Goal: Task Accomplishment & Management: Manage account settings

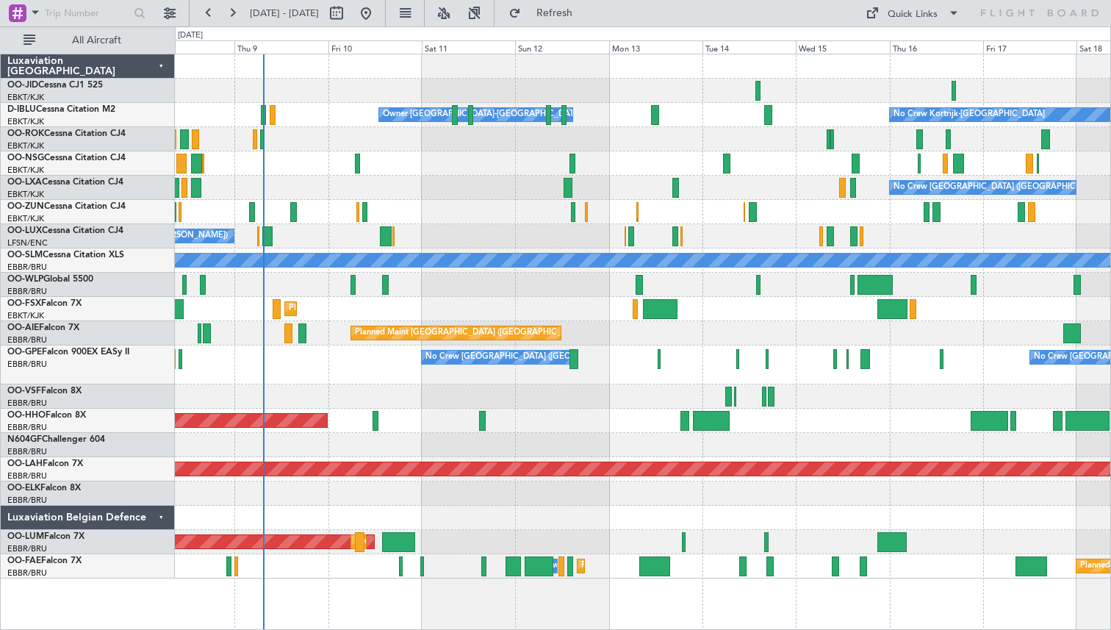
click at [440, 298] on div "Planned Maint Kortrijk-[GEOGRAPHIC_DATA]" at bounding box center [642, 309] width 935 height 24
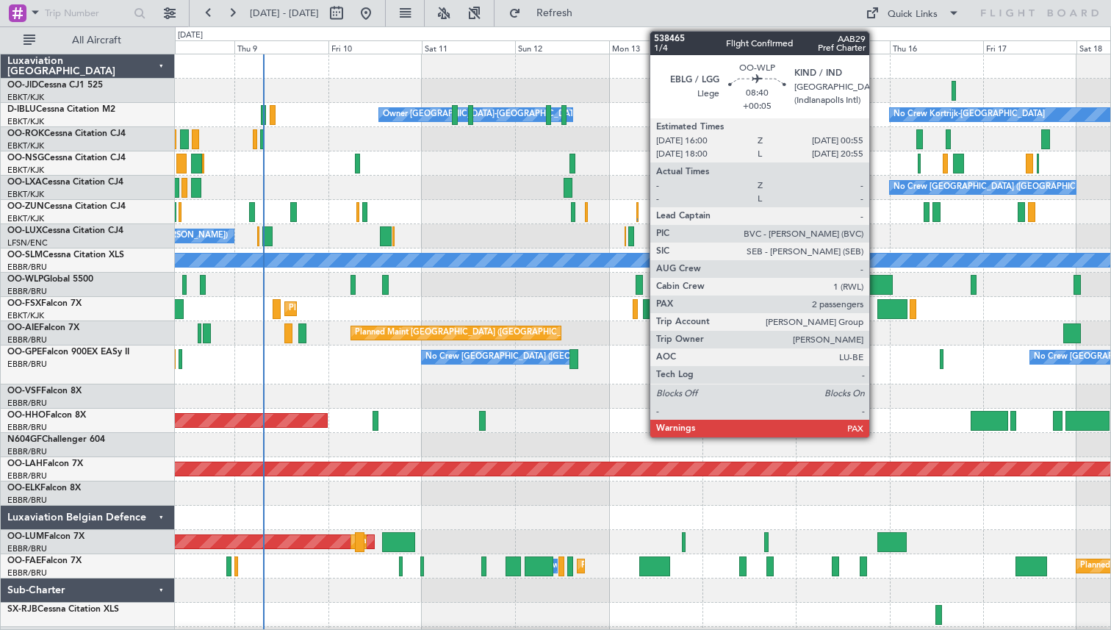
click at [876, 283] on div at bounding box center [874, 285] width 35 height 20
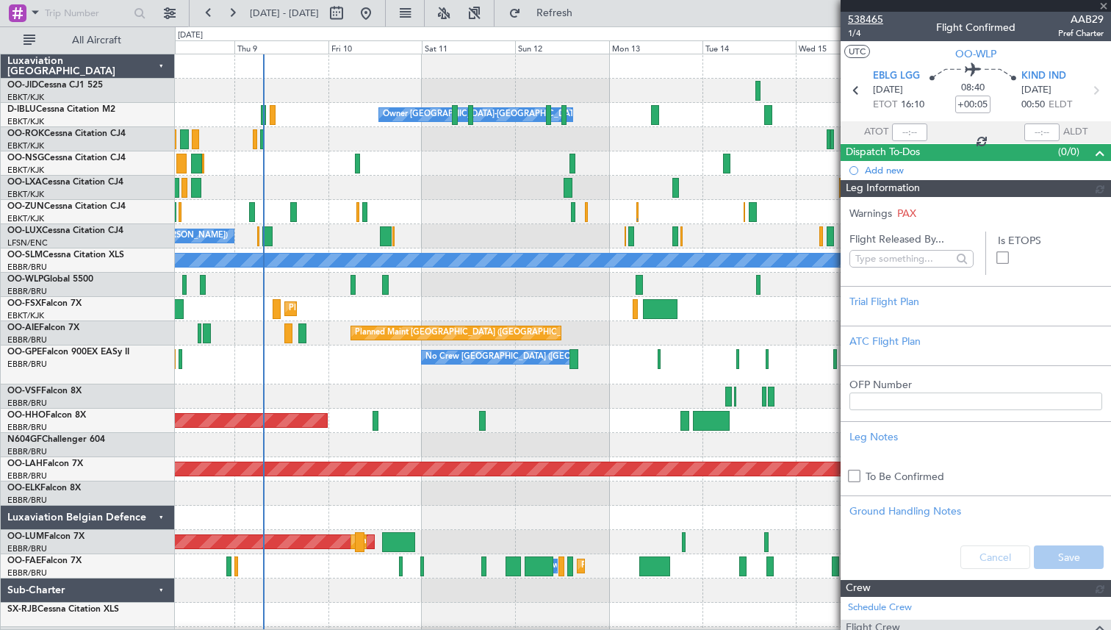
click at [862, 20] on span "538465" at bounding box center [865, 19] width 35 height 15
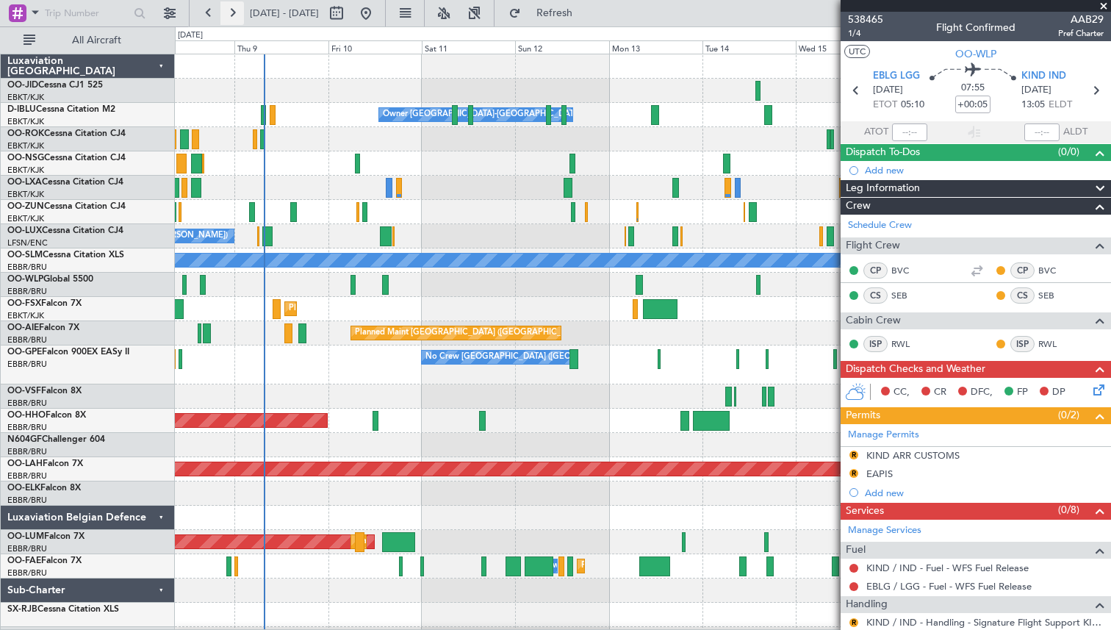
click at [231, 11] on button at bounding box center [232, 13] width 24 height 24
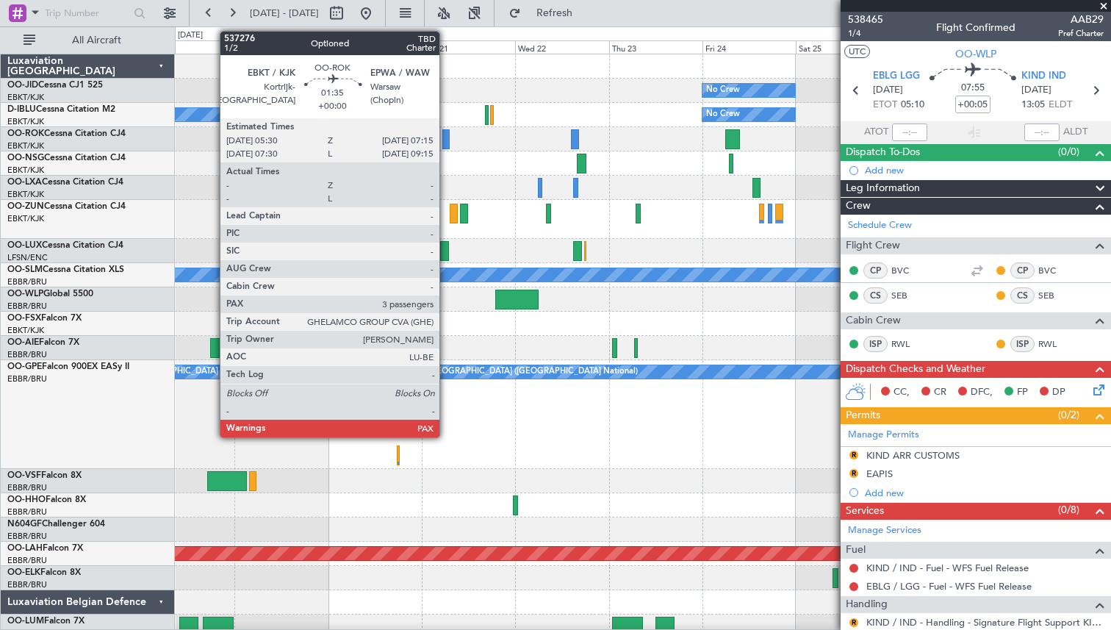
click at [446, 135] on div at bounding box center [445, 139] width 7 height 20
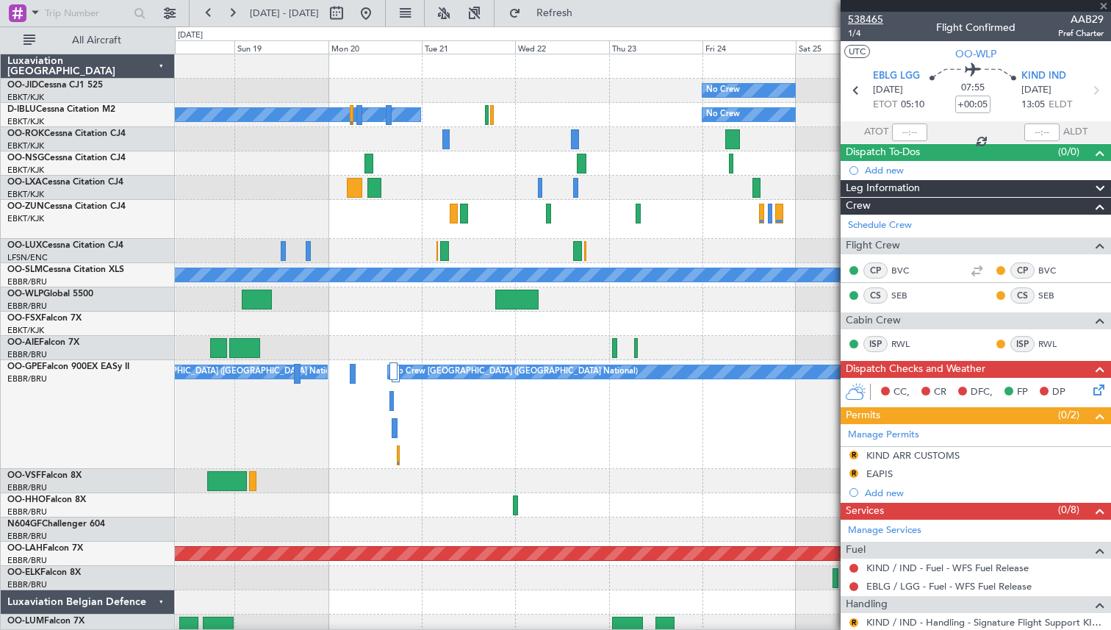
type input "3"
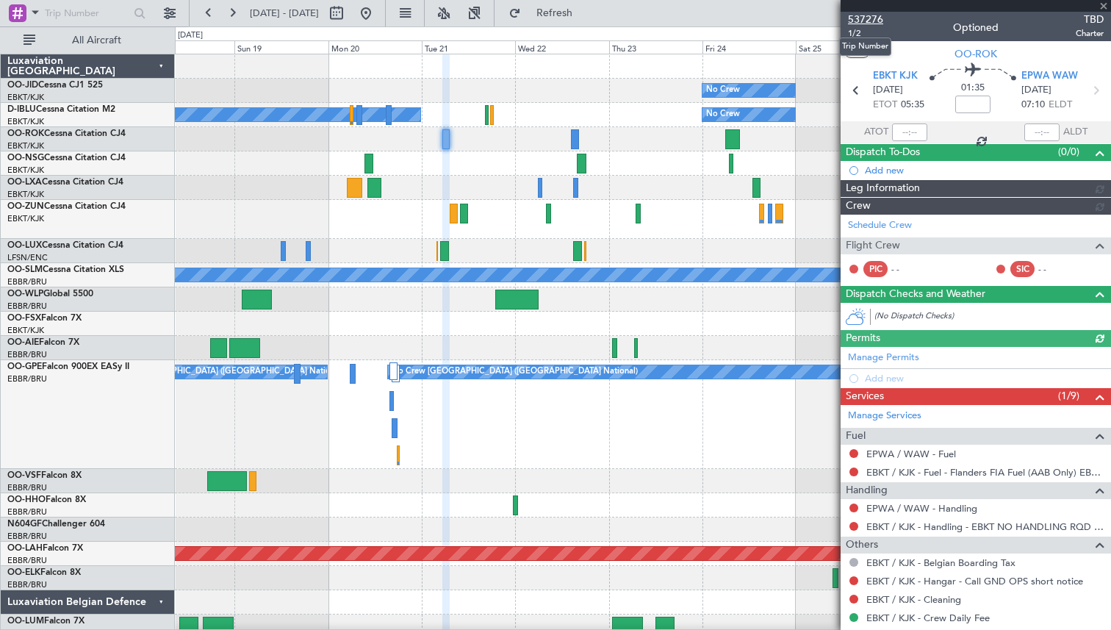
click at [865, 21] on span "537276" at bounding box center [865, 19] width 35 height 15
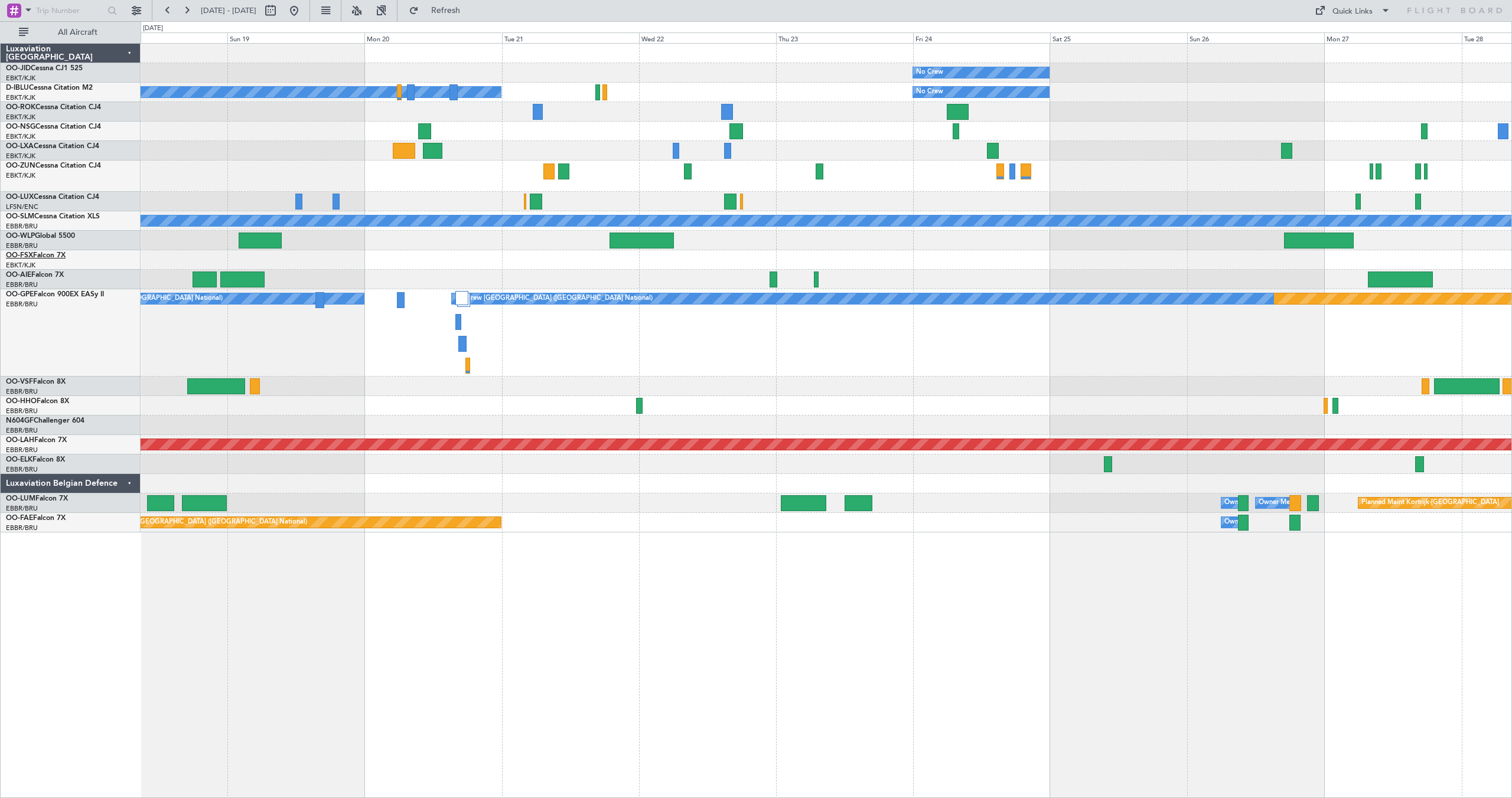
click at [35, 252] on link "OO-FSX Falcon 7X" at bounding box center [35, 256] width 59 height 7
click at [304, 6] on button at bounding box center [294, 10] width 19 height 19
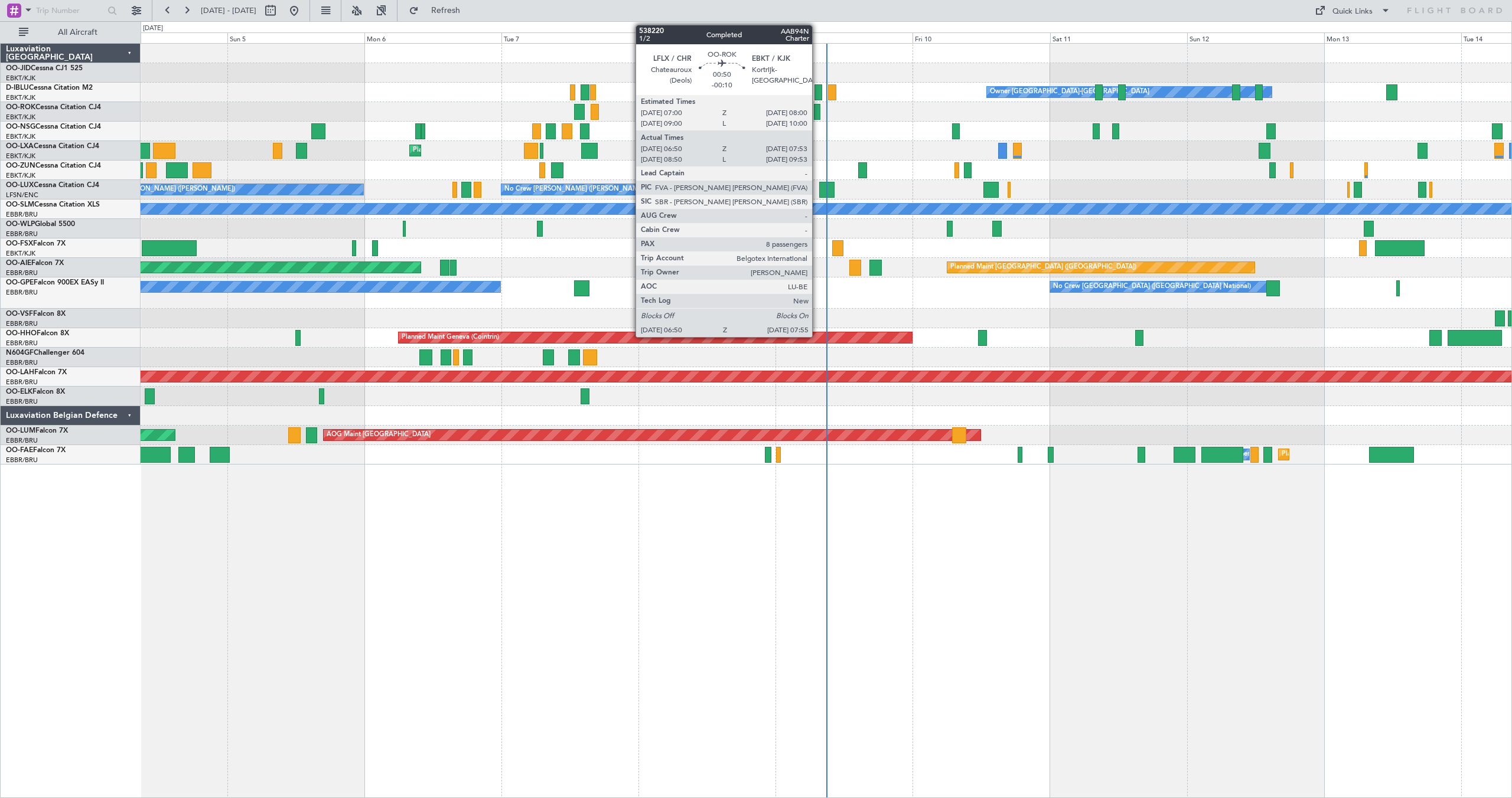
click at [817, 113] on div at bounding box center [817, 112] width 6 height 16
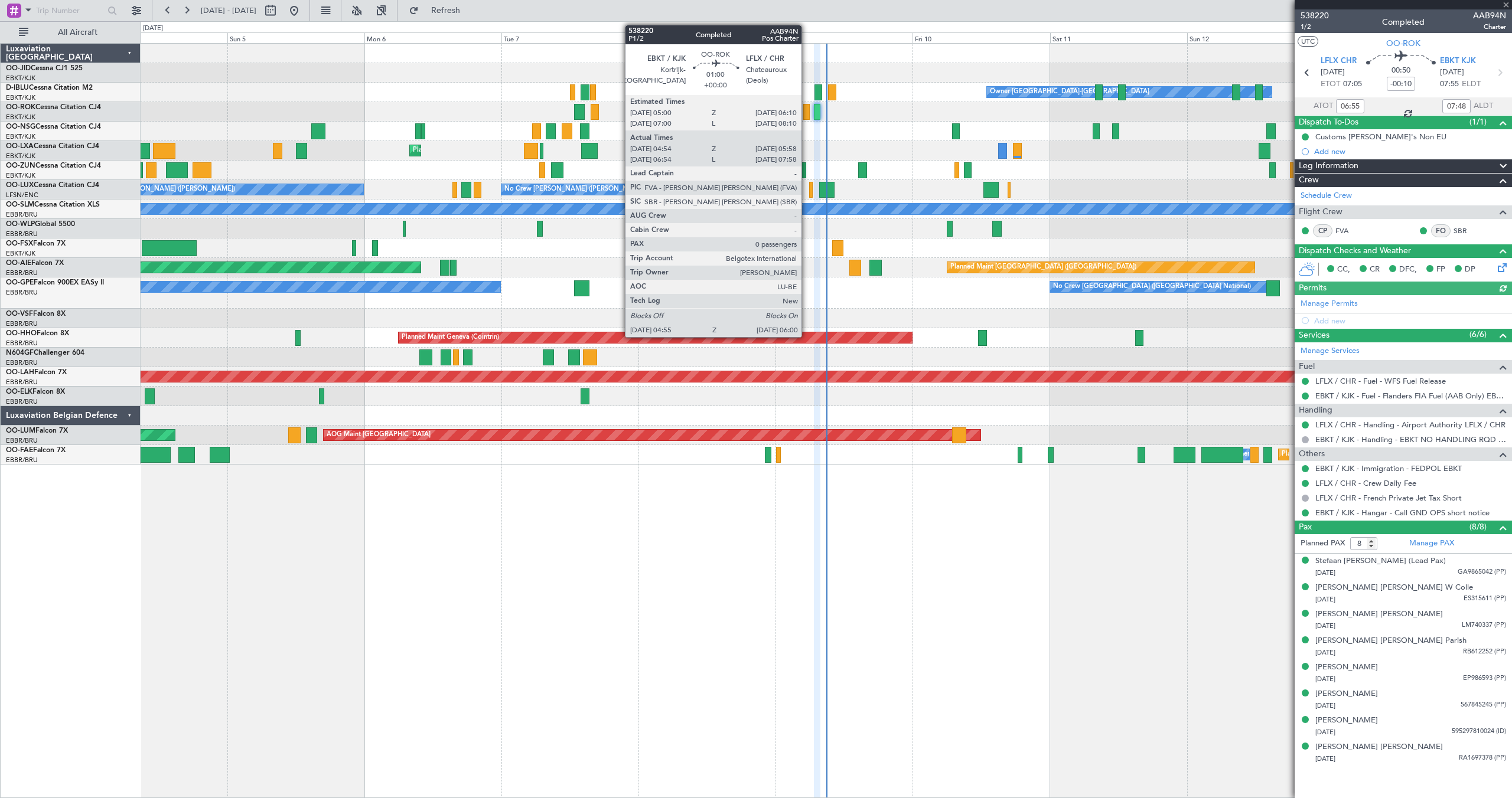
click at [807, 113] on div at bounding box center [806, 112] width 6 height 16
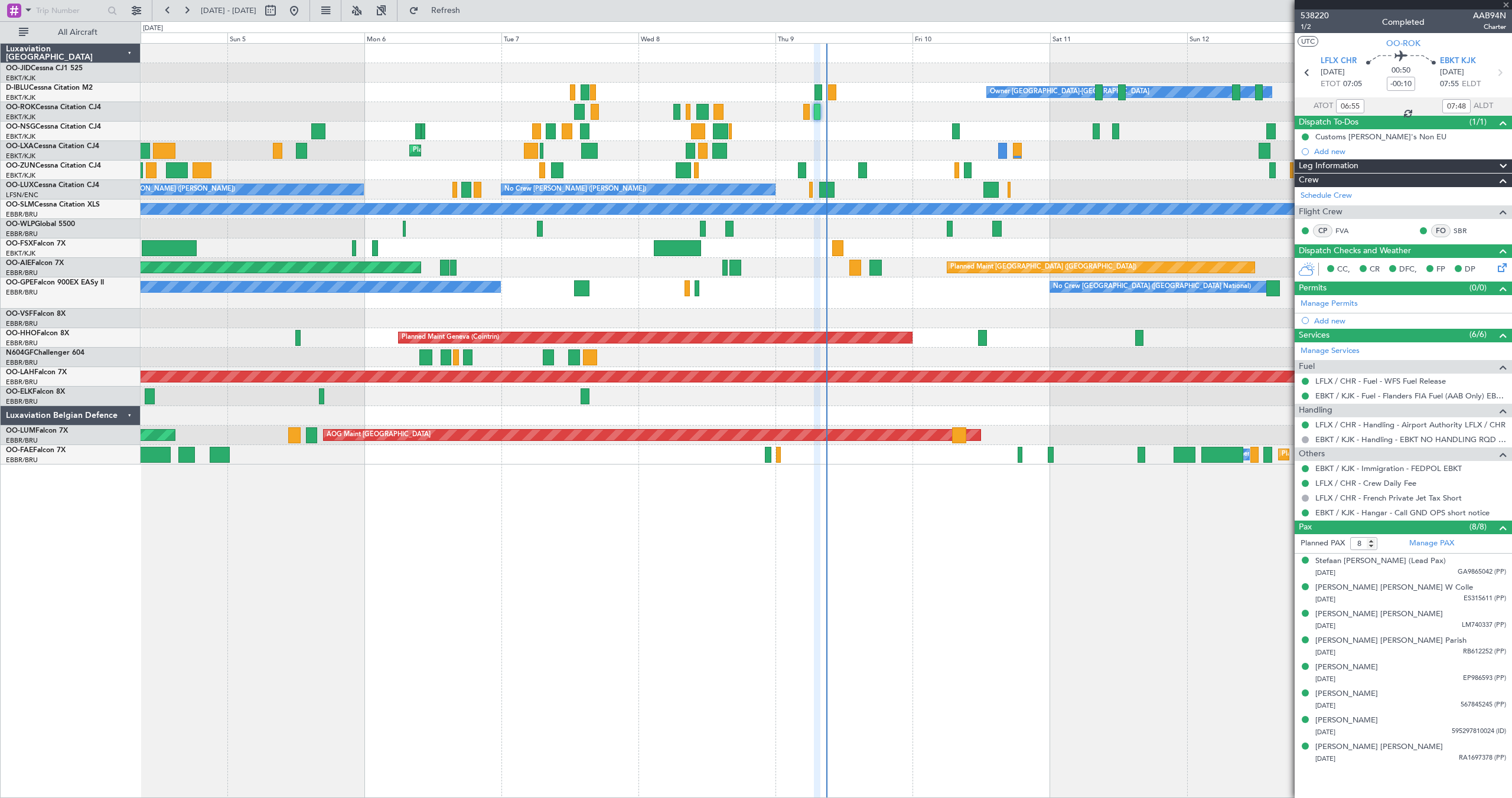
type input "04:59"
type input "05:53"
type input "0"
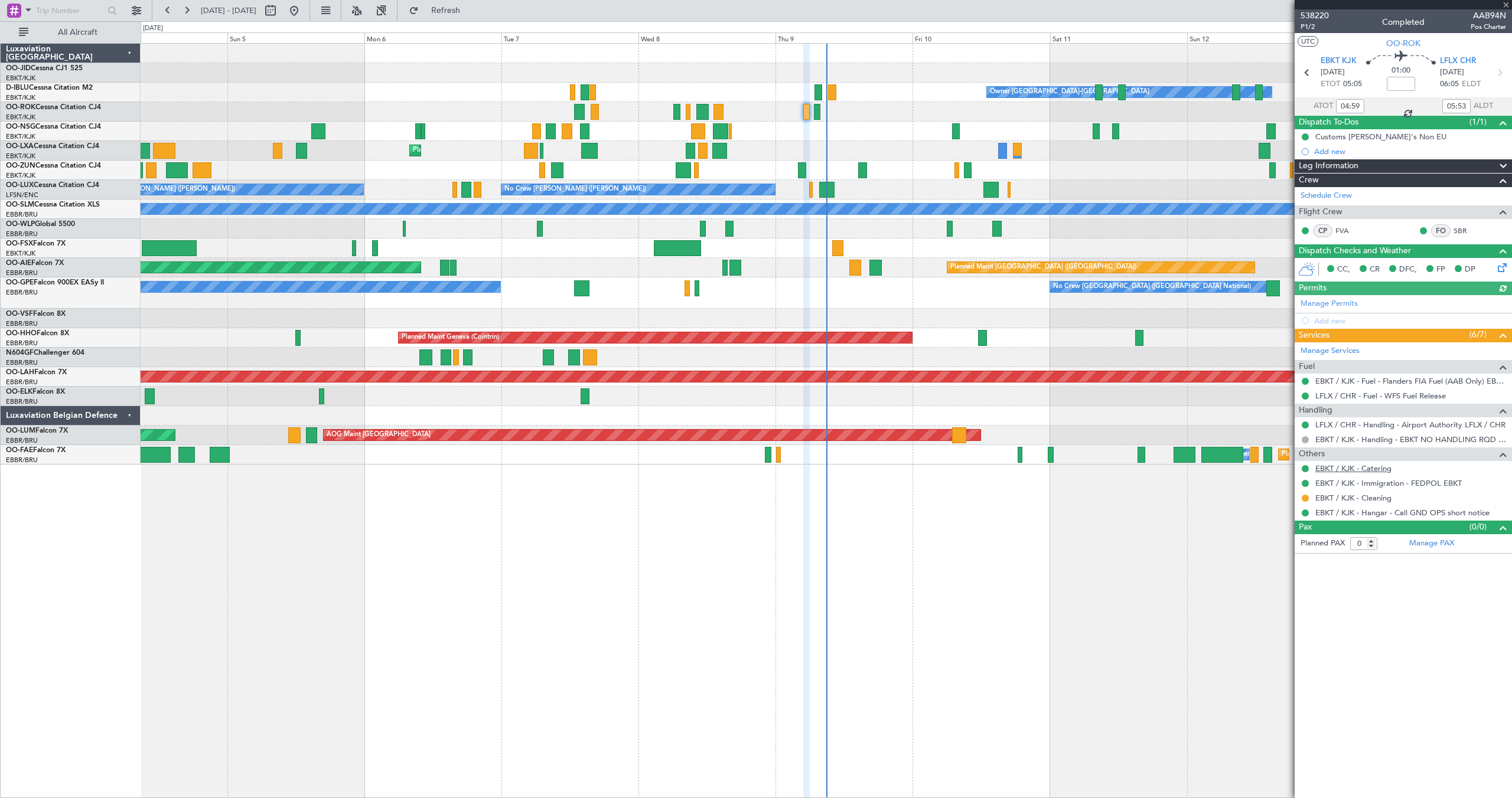
click at [892, 469] on link "EBKT / KJK - Catering" at bounding box center [1353, 469] width 76 height 10
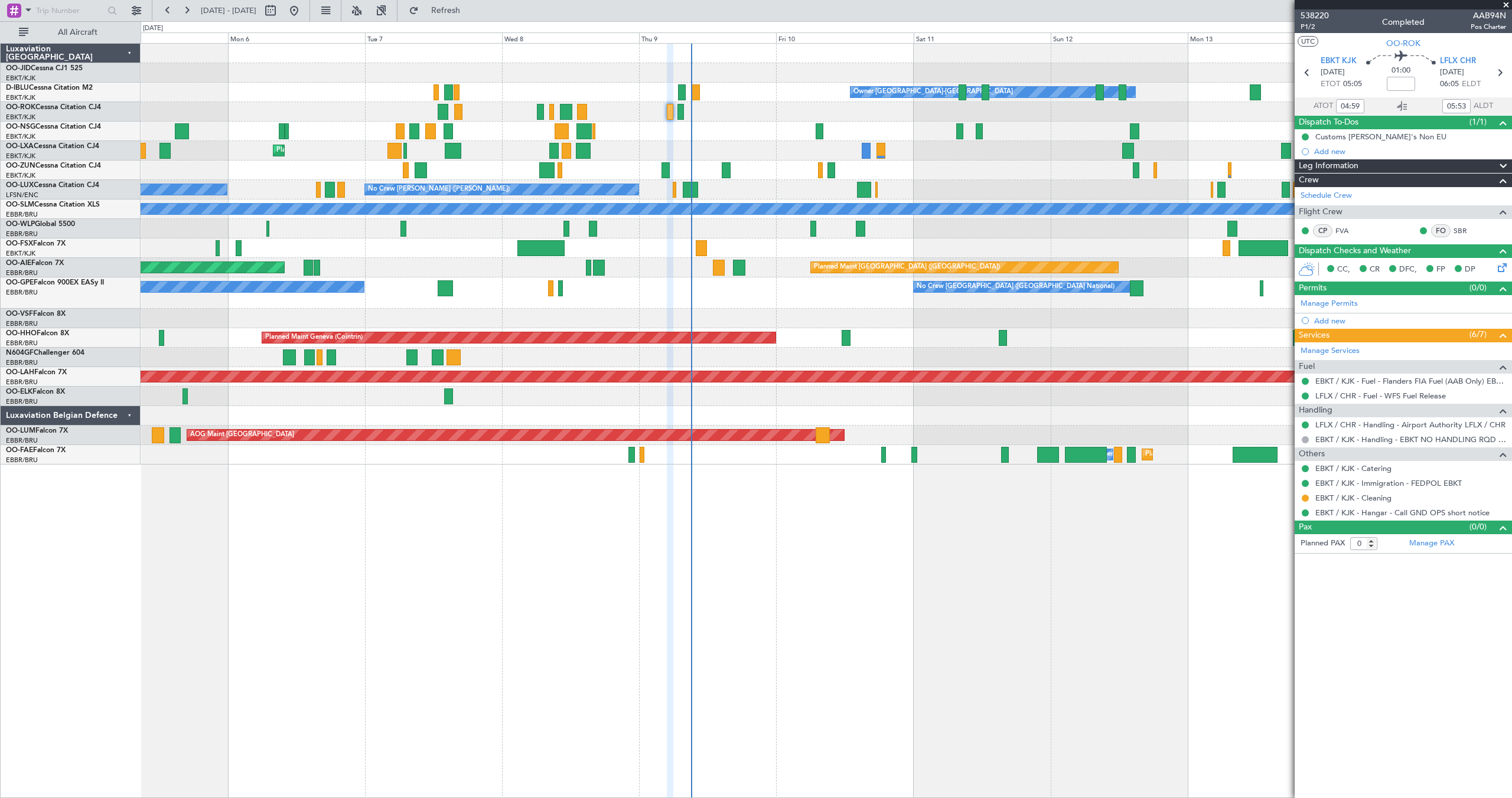
click at [773, 142] on div "Owner [GEOGRAPHIC_DATA]-[GEOGRAPHIC_DATA] No Crew Kortrijk-[GEOGRAPHIC_DATA] Pl…" at bounding box center [826, 254] width 1371 height 421
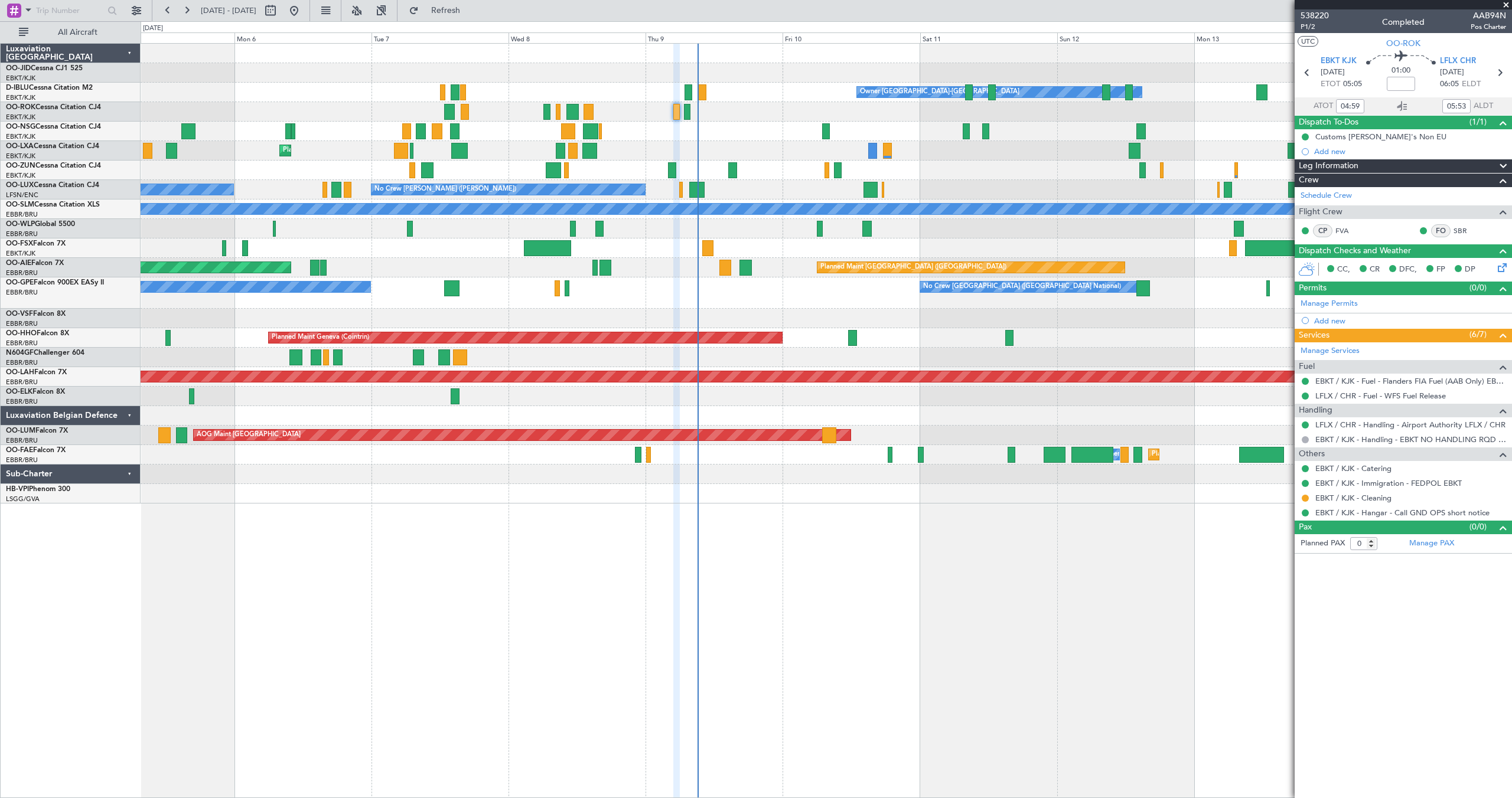
click at [892, 146] on div "Planned Maint Kortrijk-[GEOGRAPHIC_DATA] No Crew [GEOGRAPHIC_DATA] (Brussels Na…" at bounding box center [826, 151] width 1371 height 19
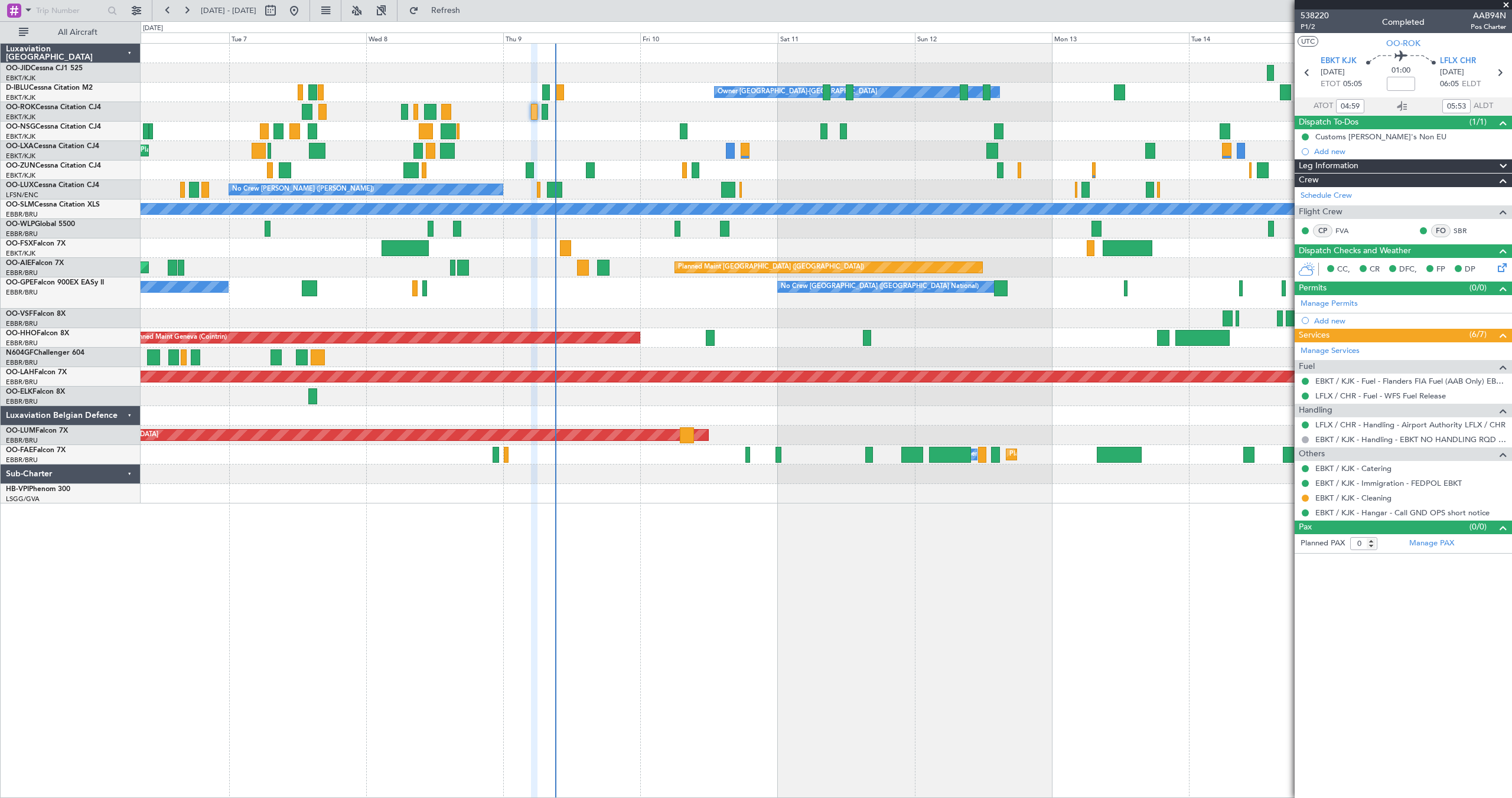
click at [839, 147] on div "Planned Maint Kortrijk-[GEOGRAPHIC_DATA] No Crew [GEOGRAPHIC_DATA] (Brussels Na…" at bounding box center [826, 151] width 1371 height 19
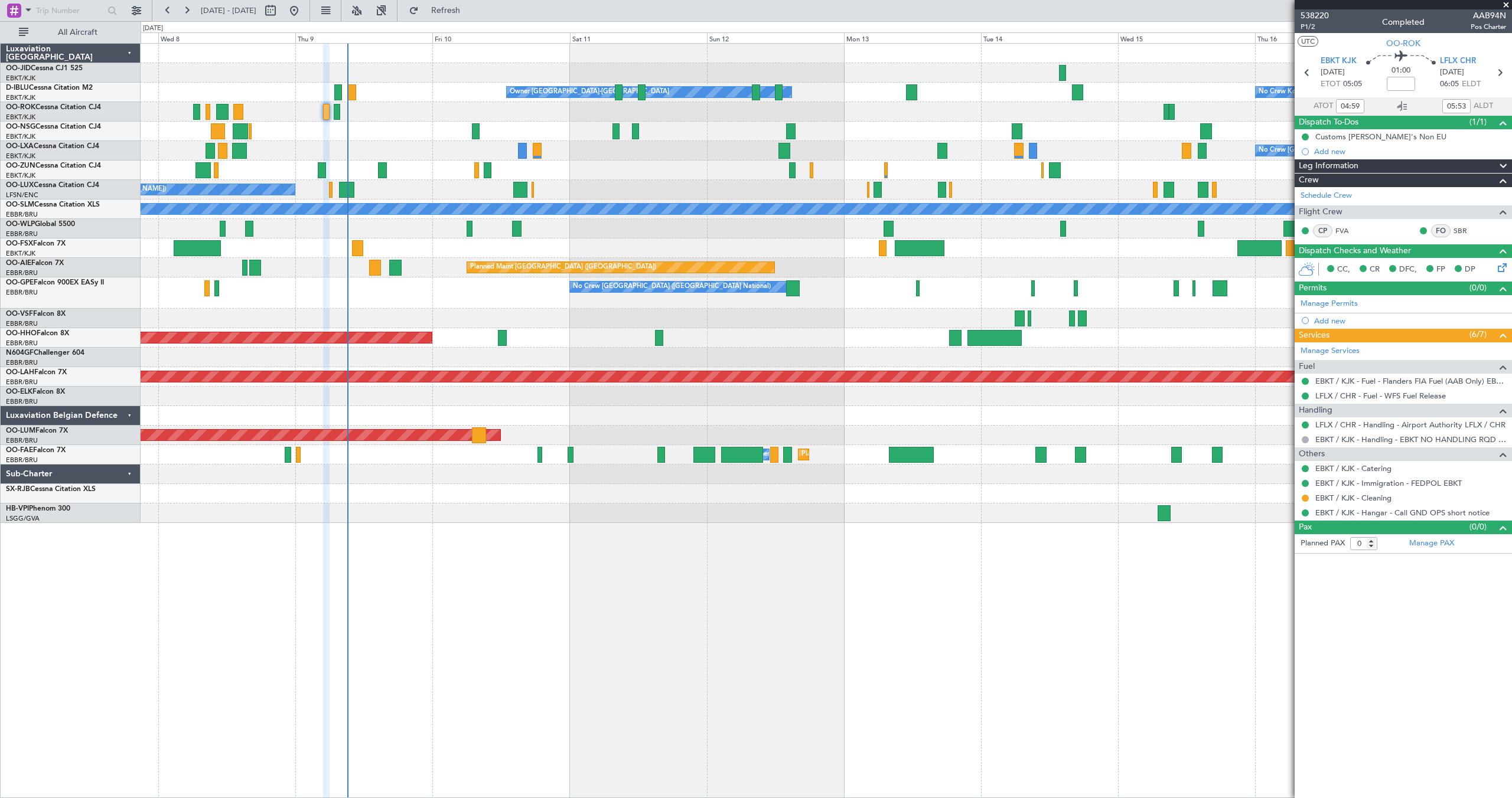
click at [892, 104] on div "Owner [GEOGRAPHIC_DATA]-[GEOGRAPHIC_DATA] No Crew Kortrijk-[GEOGRAPHIC_DATA] No…" at bounding box center [826, 283] width 1371 height 480
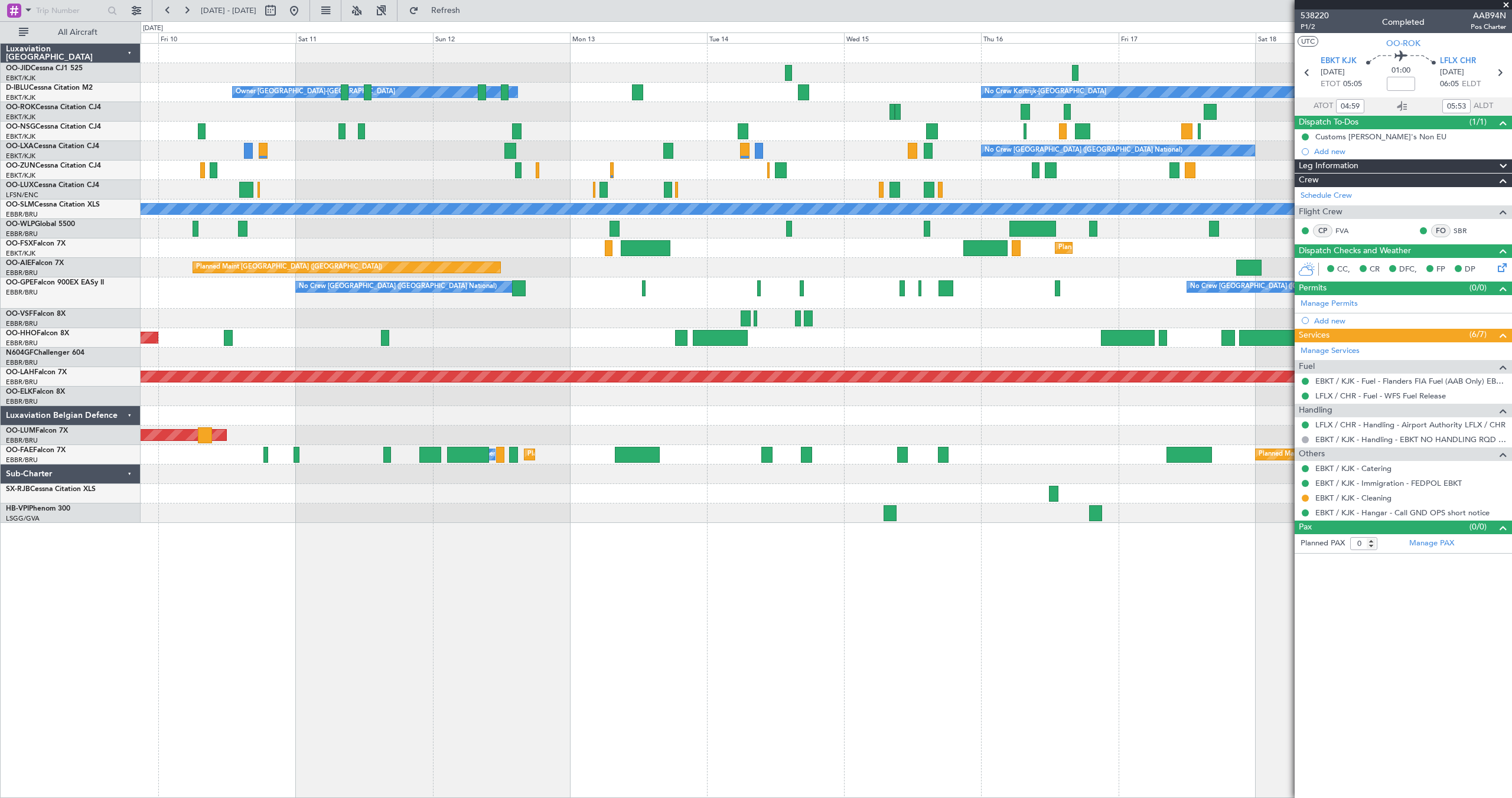
click at [892, 164] on div "Owner [GEOGRAPHIC_DATA]-[GEOGRAPHIC_DATA] No Crew Kortrijk-[GEOGRAPHIC_DATA] No…" at bounding box center [826, 283] width 1371 height 480
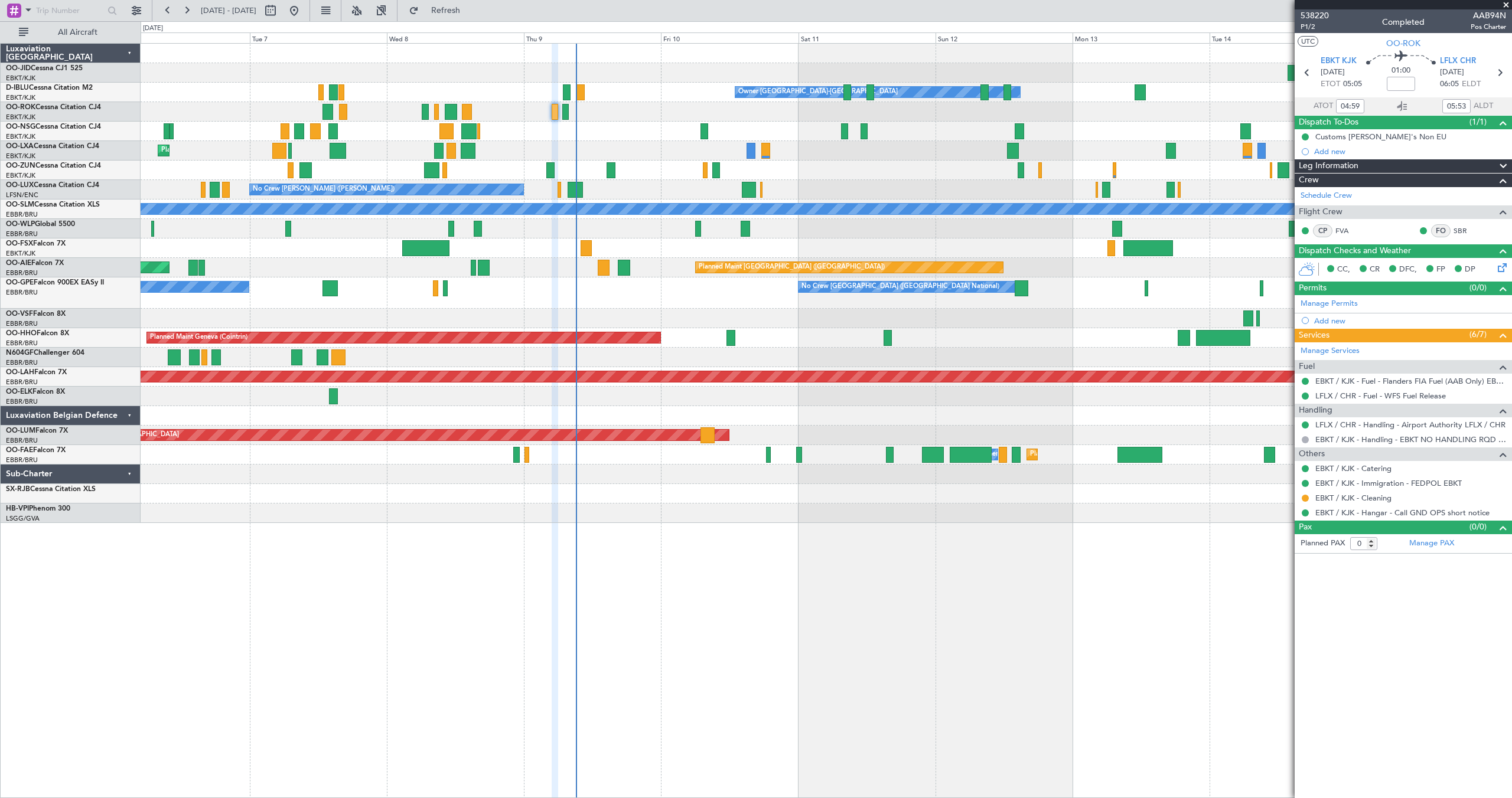
click at [892, 119] on fb-app "[DATE] - [DATE] Refresh Quick Links All Aircraft Owner [GEOGRAPHIC_DATA]-[GEOGR…" at bounding box center [756, 403] width 1512 height 789
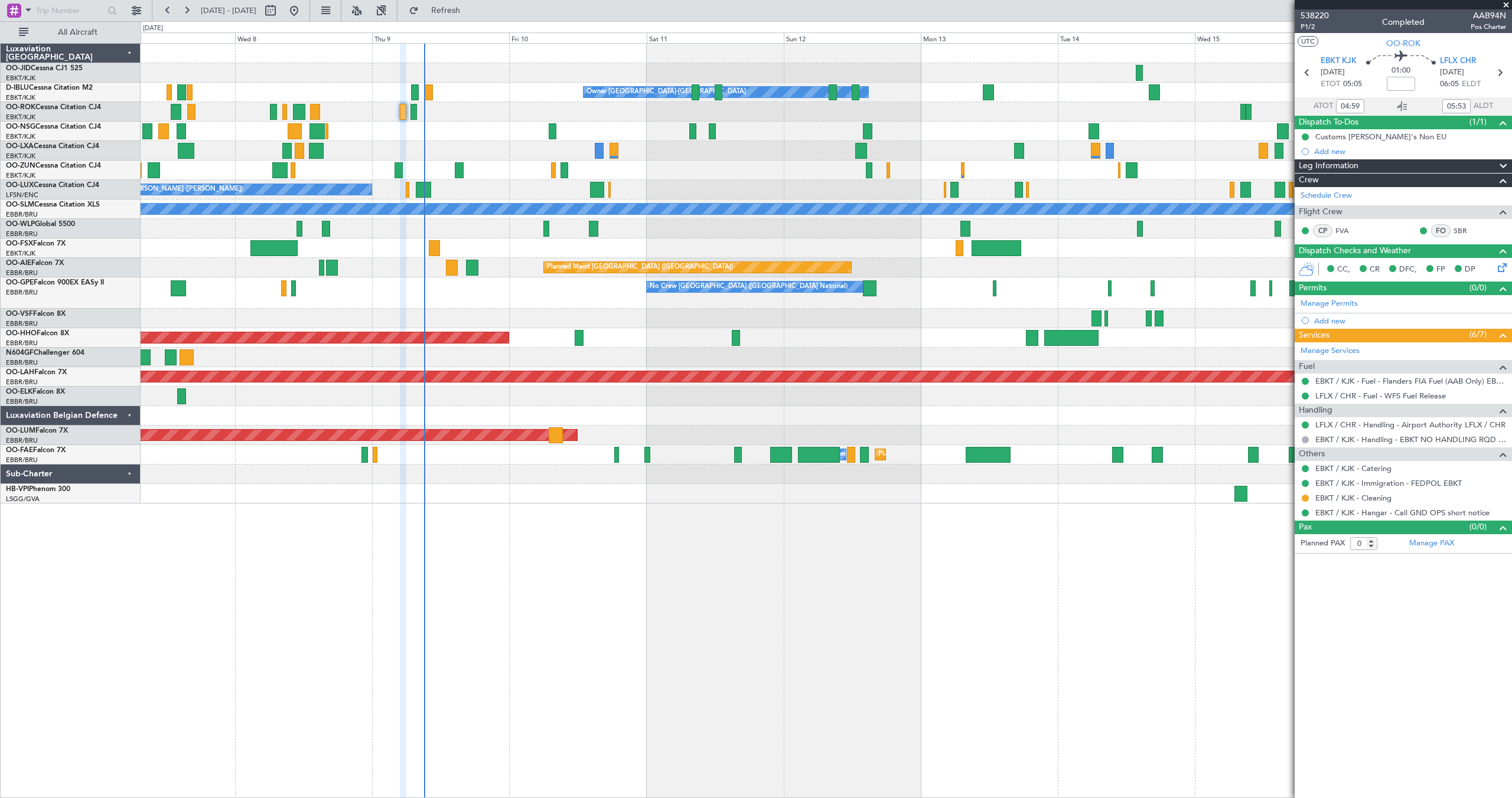
click at [704, 177] on div at bounding box center [826, 170] width 1371 height 19
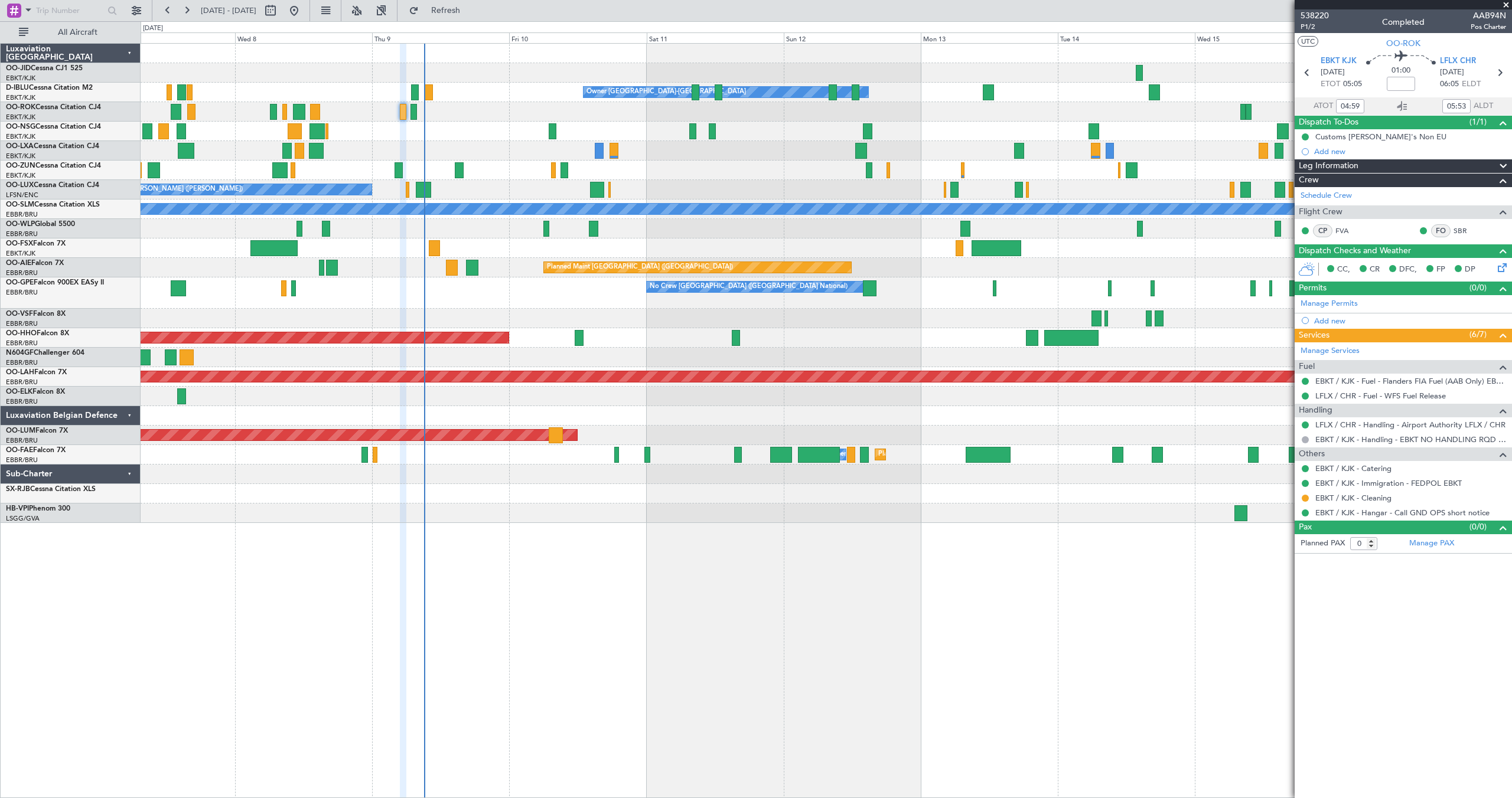
click at [892, 3] on span at bounding box center [1506, 5] width 12 height 10
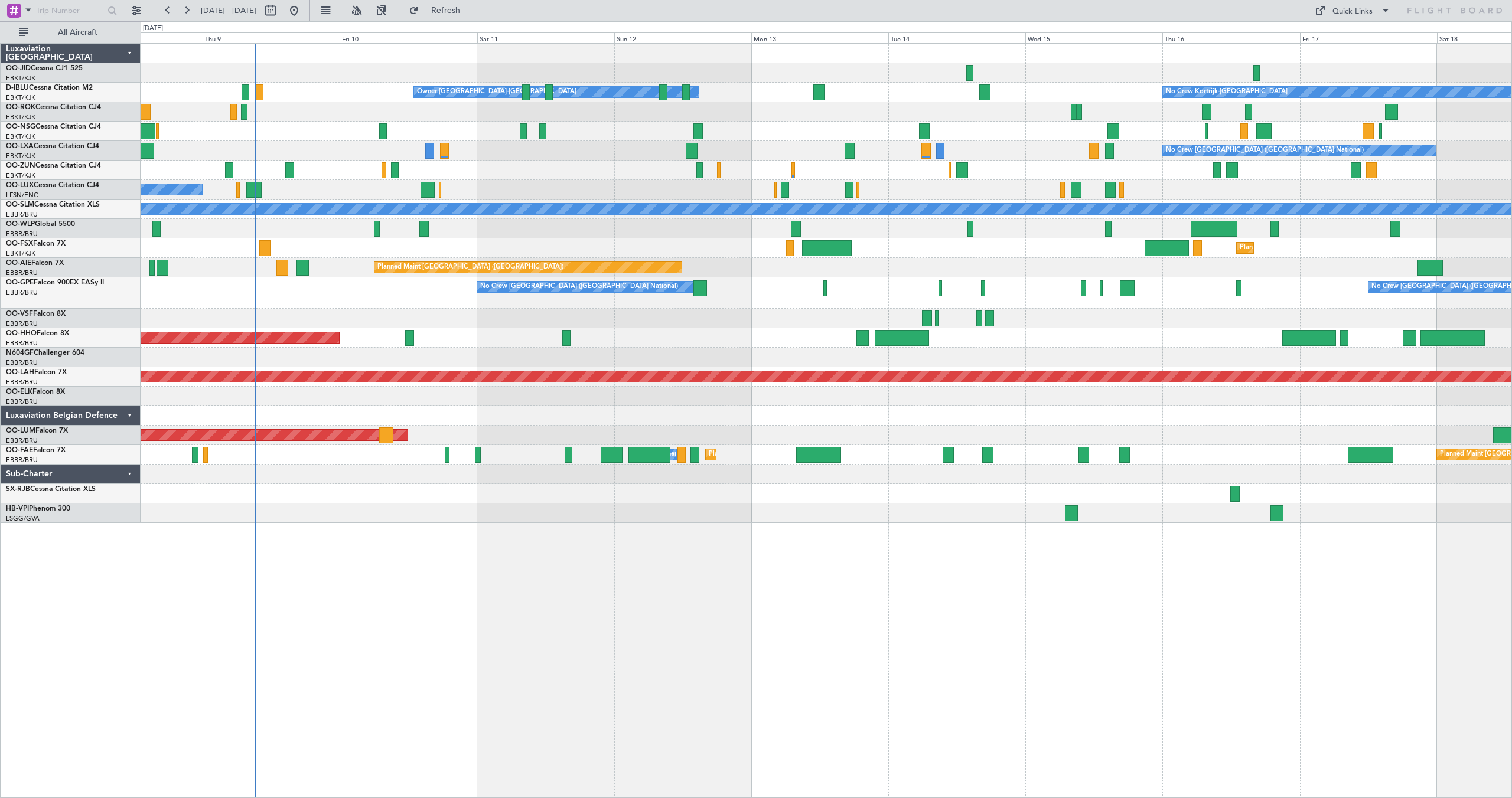
click at [781, 144] on div "No Crew Kortrijk-[GEOGRAPHIC_DATA] Owner [GEOGRAPHIC_DATA]-[GEOGRAPHIC_DATA] No…" at bounding box center [826, 283] width 1371 height 480
